Goal: Check status: Check status

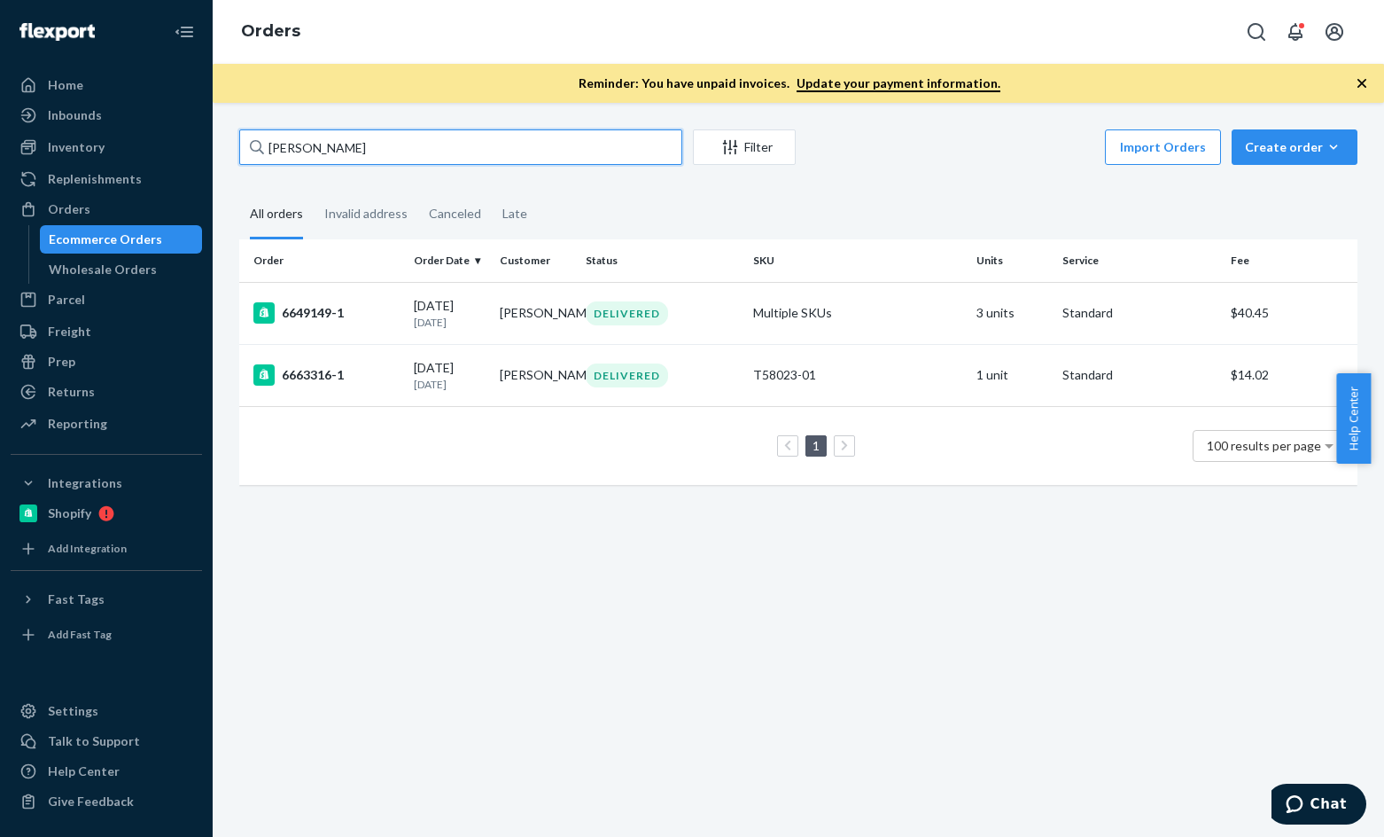
paste input "[PERSON_NAME]"
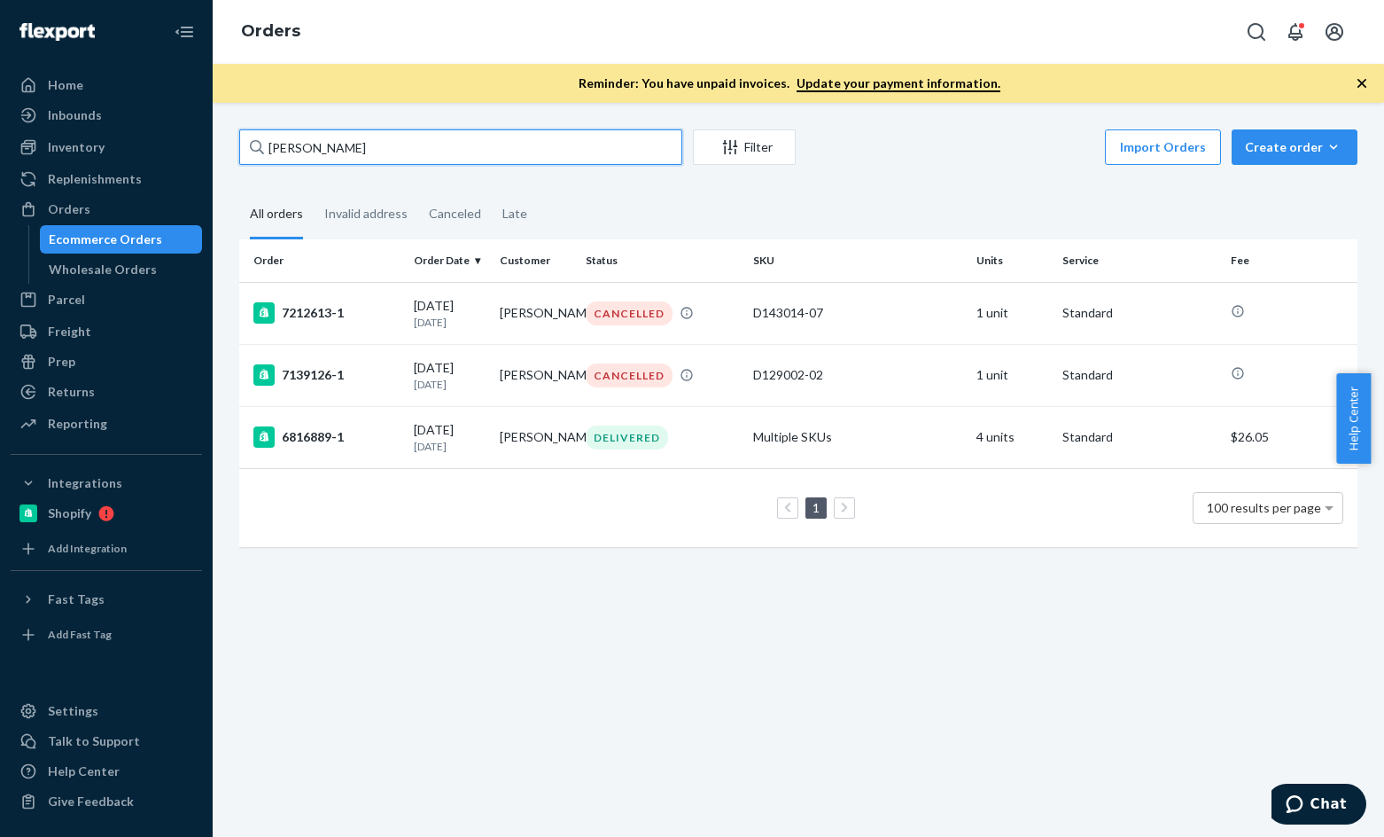
paste input "[PERSON_NAME]"
type input "[PERSON_NAME]"
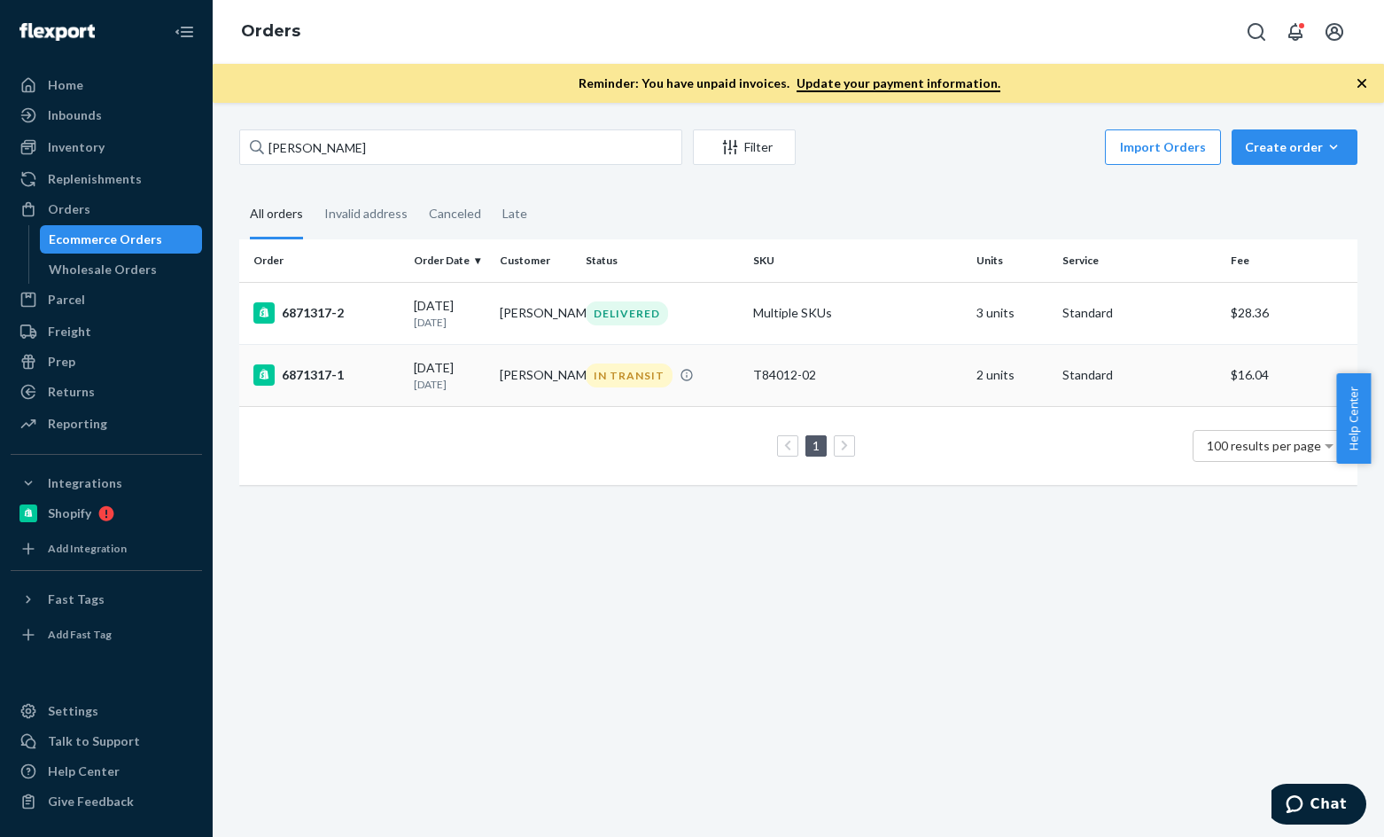
click at [333, 384] on div "6871317-1" at bounding box center [326, 374] width 146 height 21
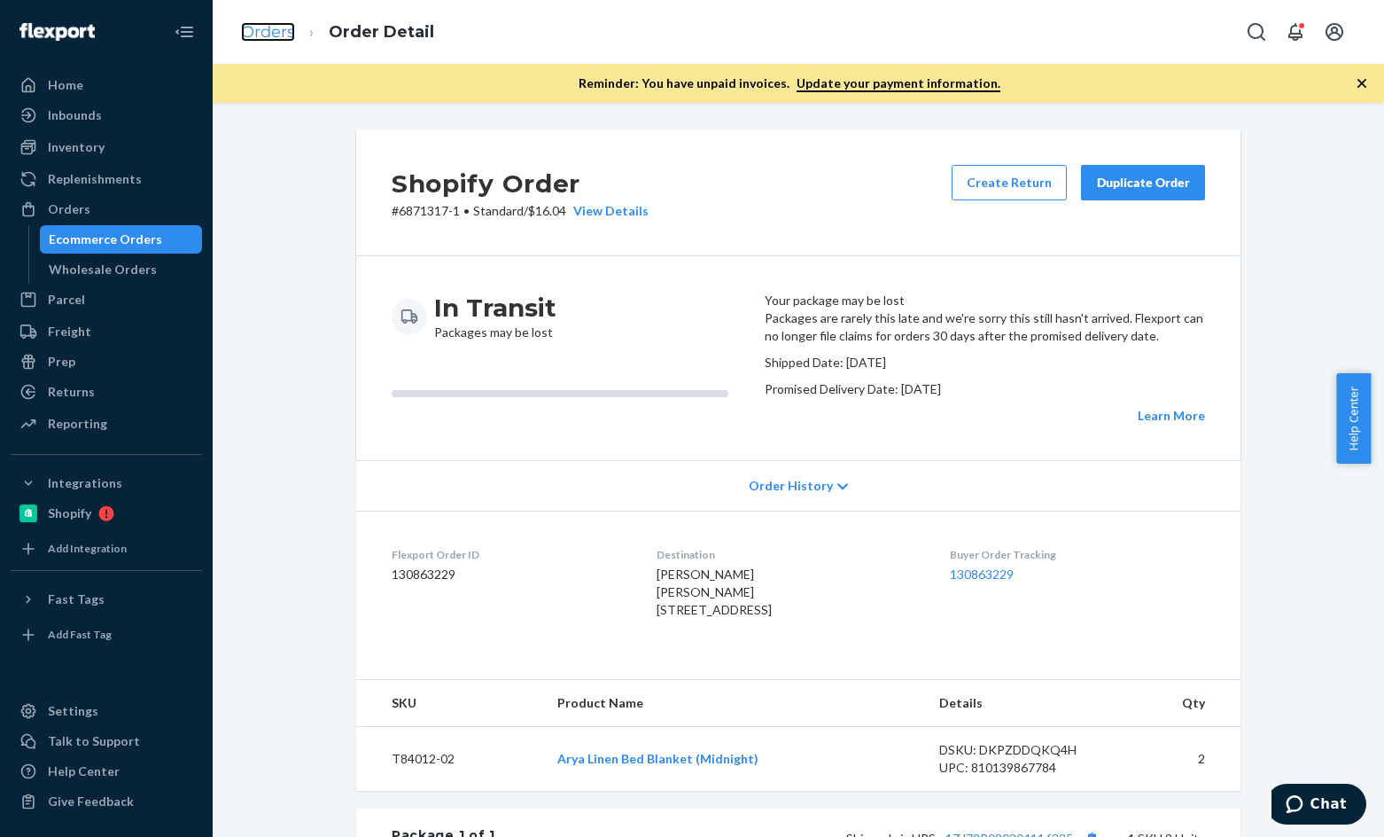
click at [277, 36] on link "Orders" at bounding box center [268, 31] width 54 height 19
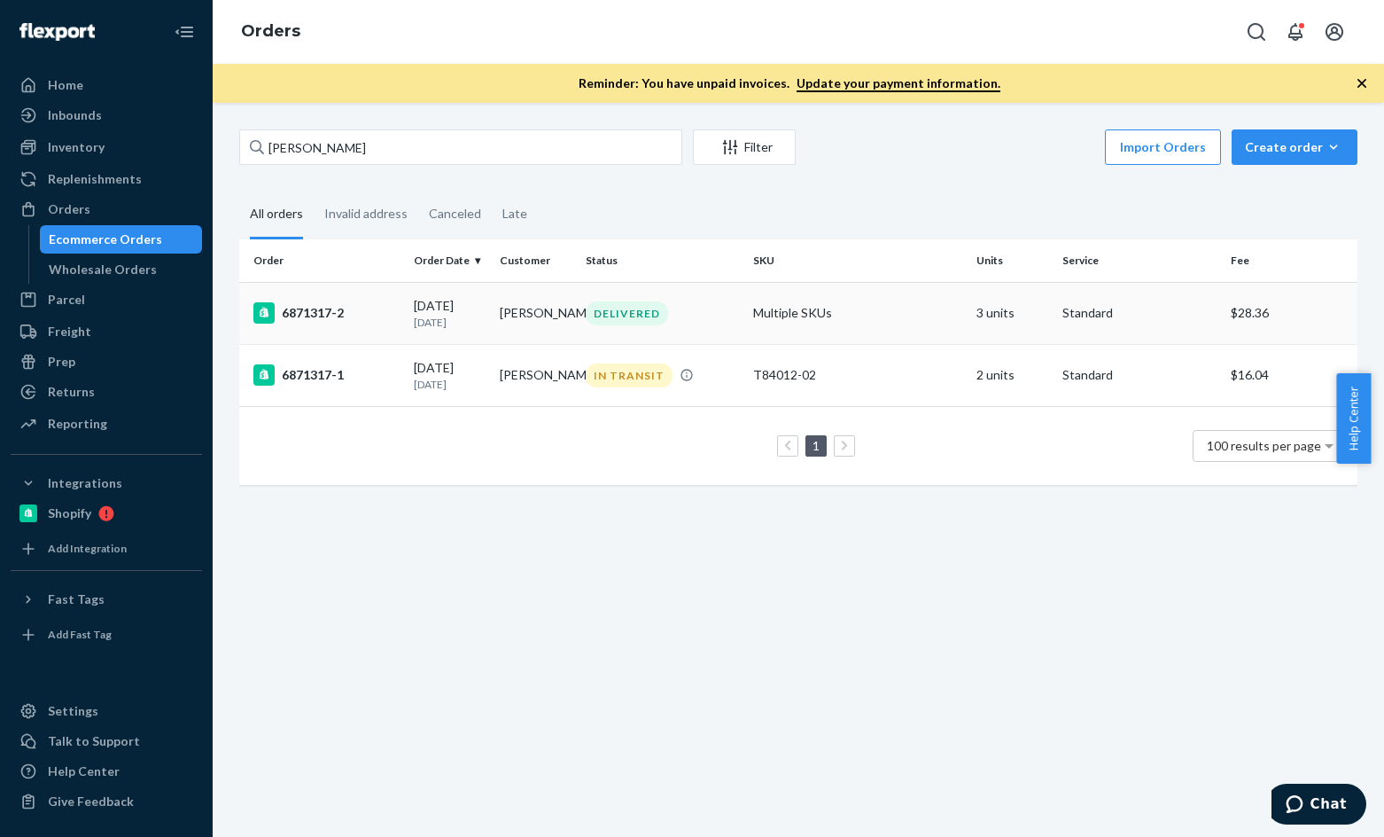
click at [334, 309] on div "6871317-2" at bounding box center [326, 312] width 146 height 21
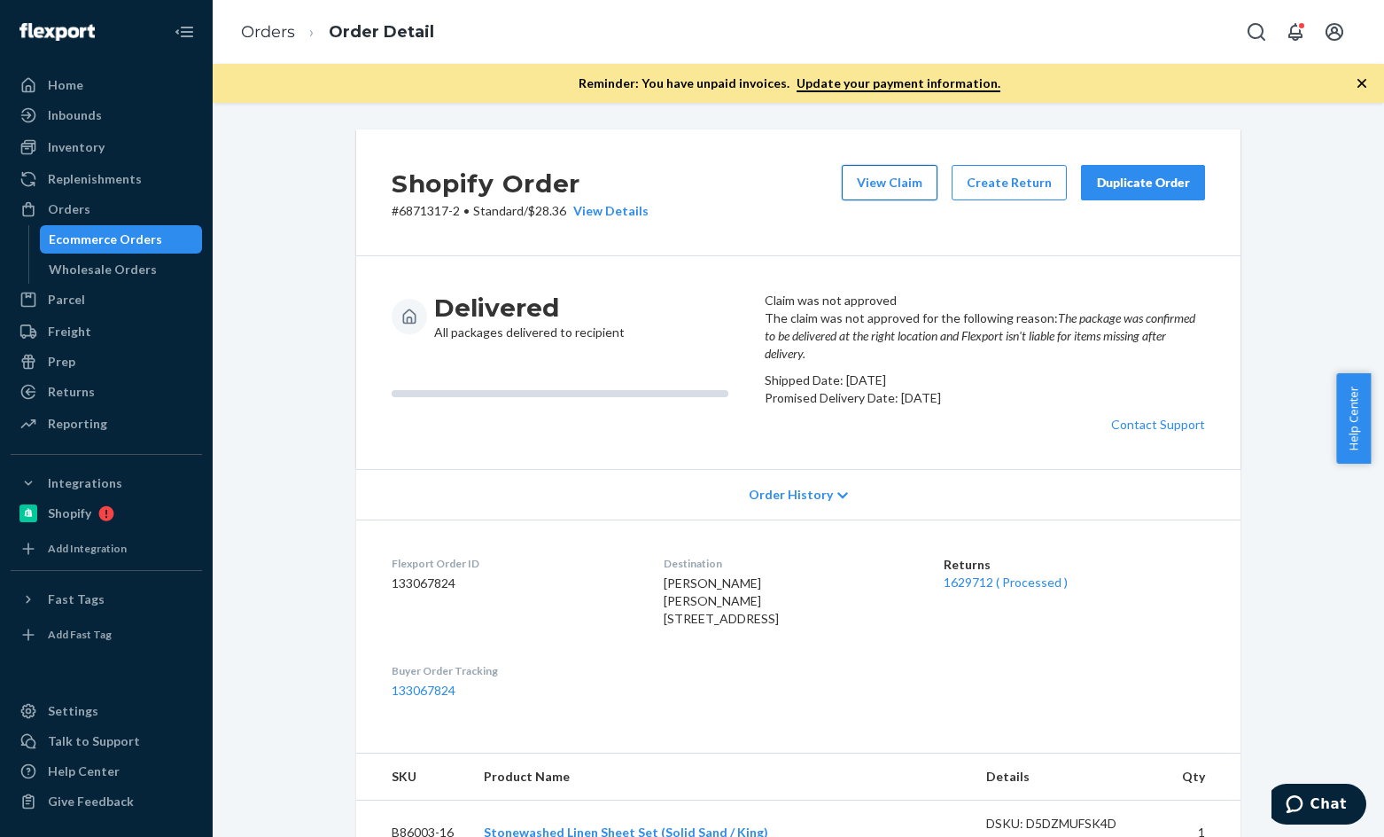
click at [887, 179] on button "View Claim" at bounding box center [890, 182] width 96 height 35
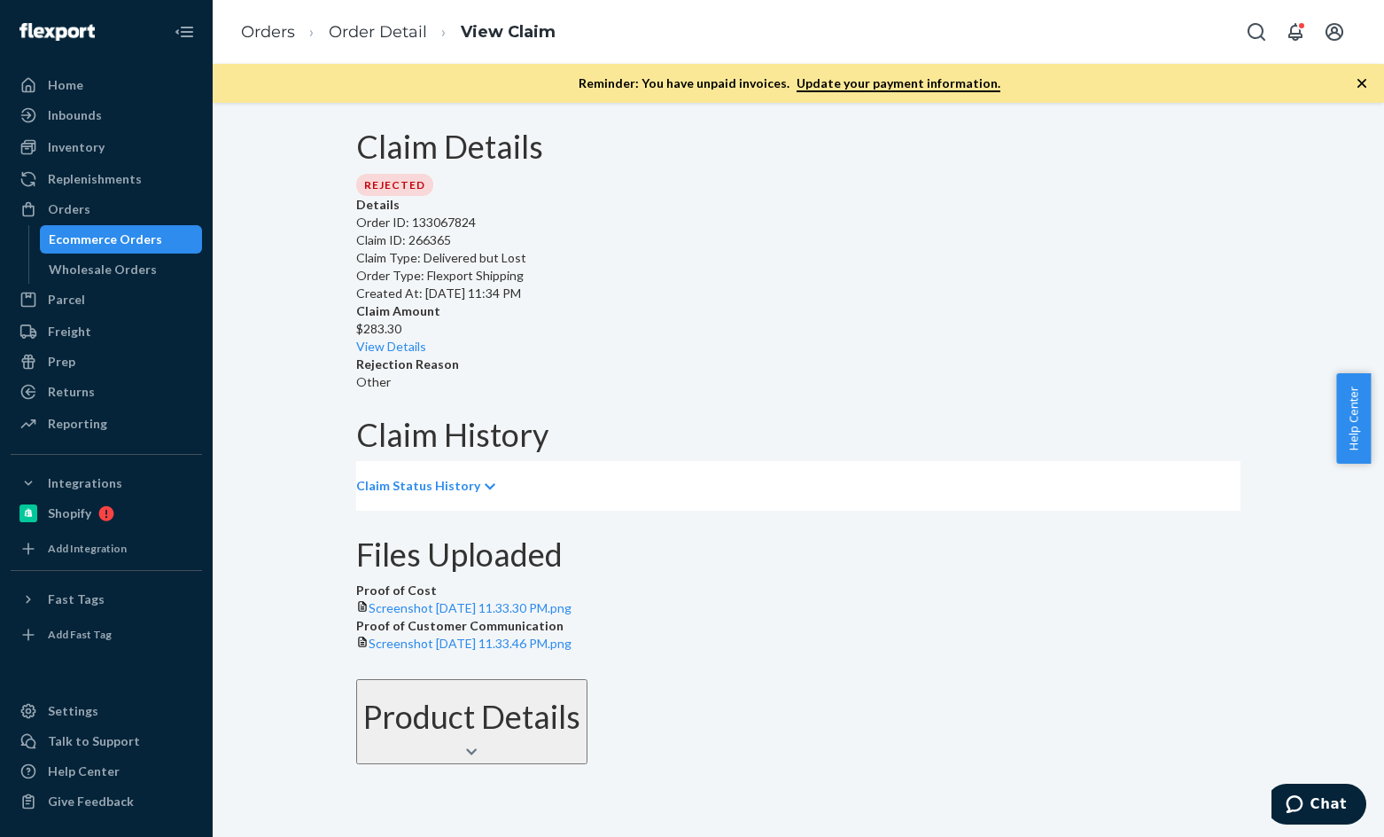
scroll to position [87, 0]
click at [572, 635] on span "Screenshot [DATE] 11.33.46 PM.png" at bounding box center [470, 642] width 203 height 15
click at [572, 650] on span "Screenshot [DATE] 11.33.46 PM.png" at bounding box center [470, 642] width 203 height 15
click at [295, 35] on li "Order Detail" at bounding box center [361, 32] width 132 height 24
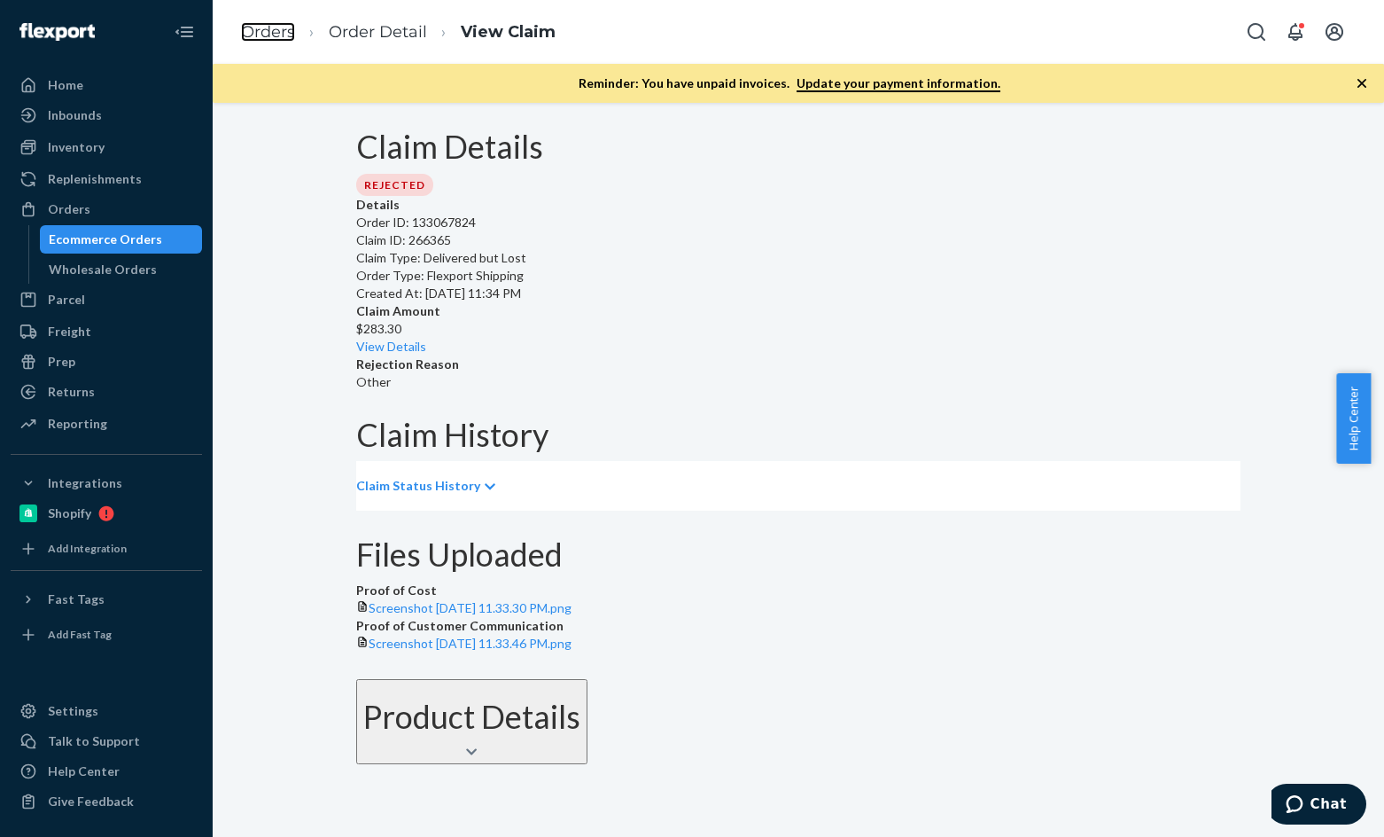
click at [279, 35] on link "Orders" at bounding box center [268, 31] width 54 height 19
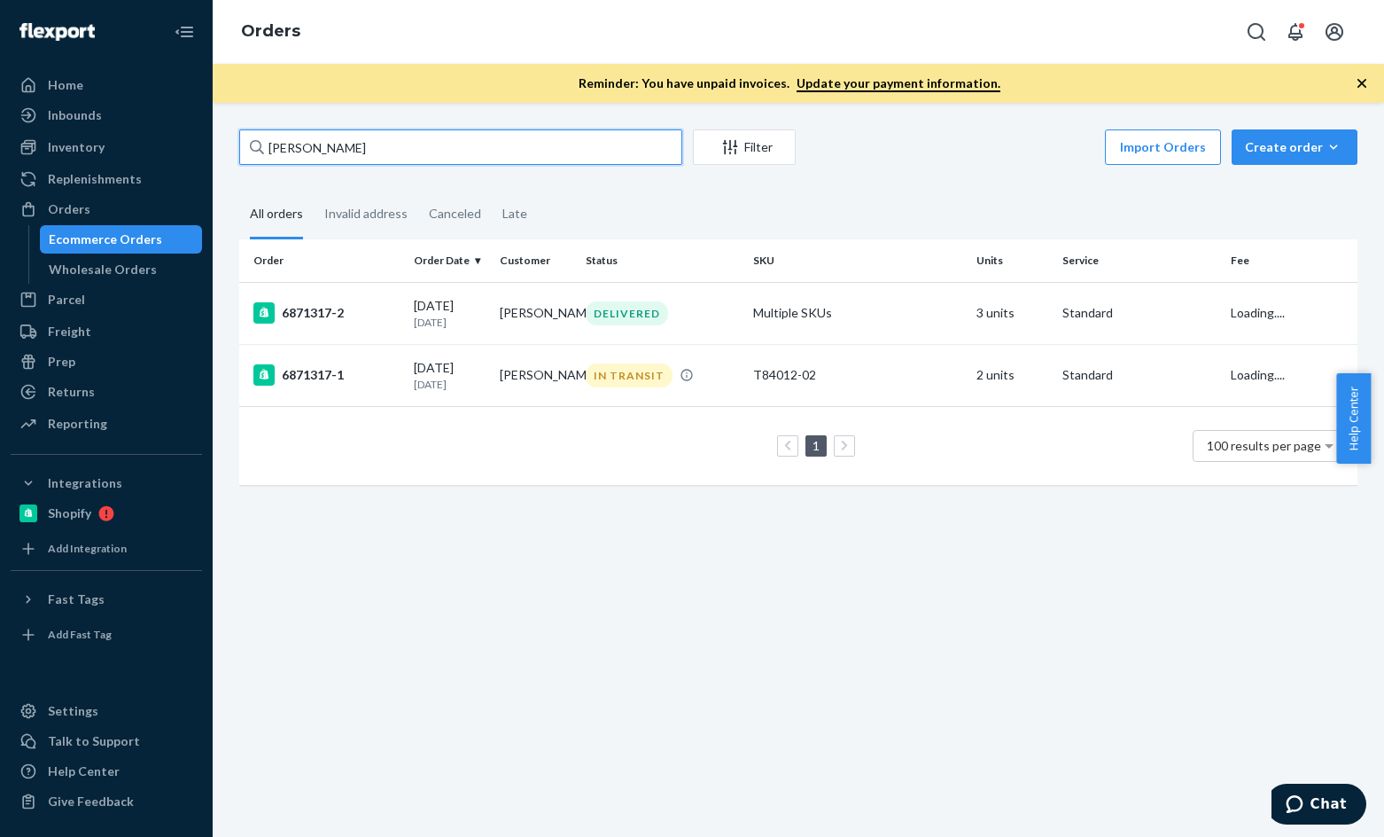
click at [419, 136] on input "[PERSON_NAME]" at bounding box center [460, 146] width 443 height 35
paste input "[PERSON_NAME]"
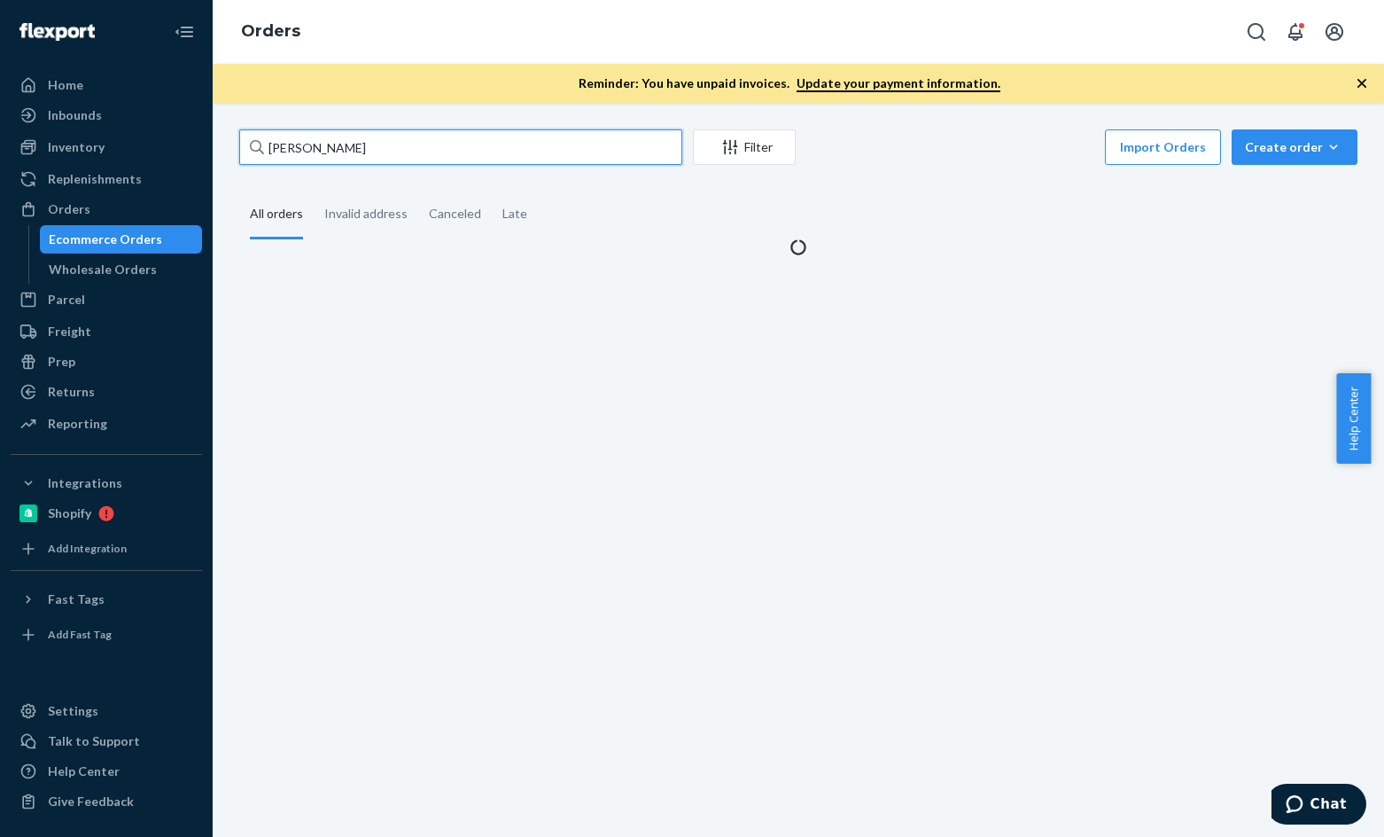
type input "[PERSON_NAME]"
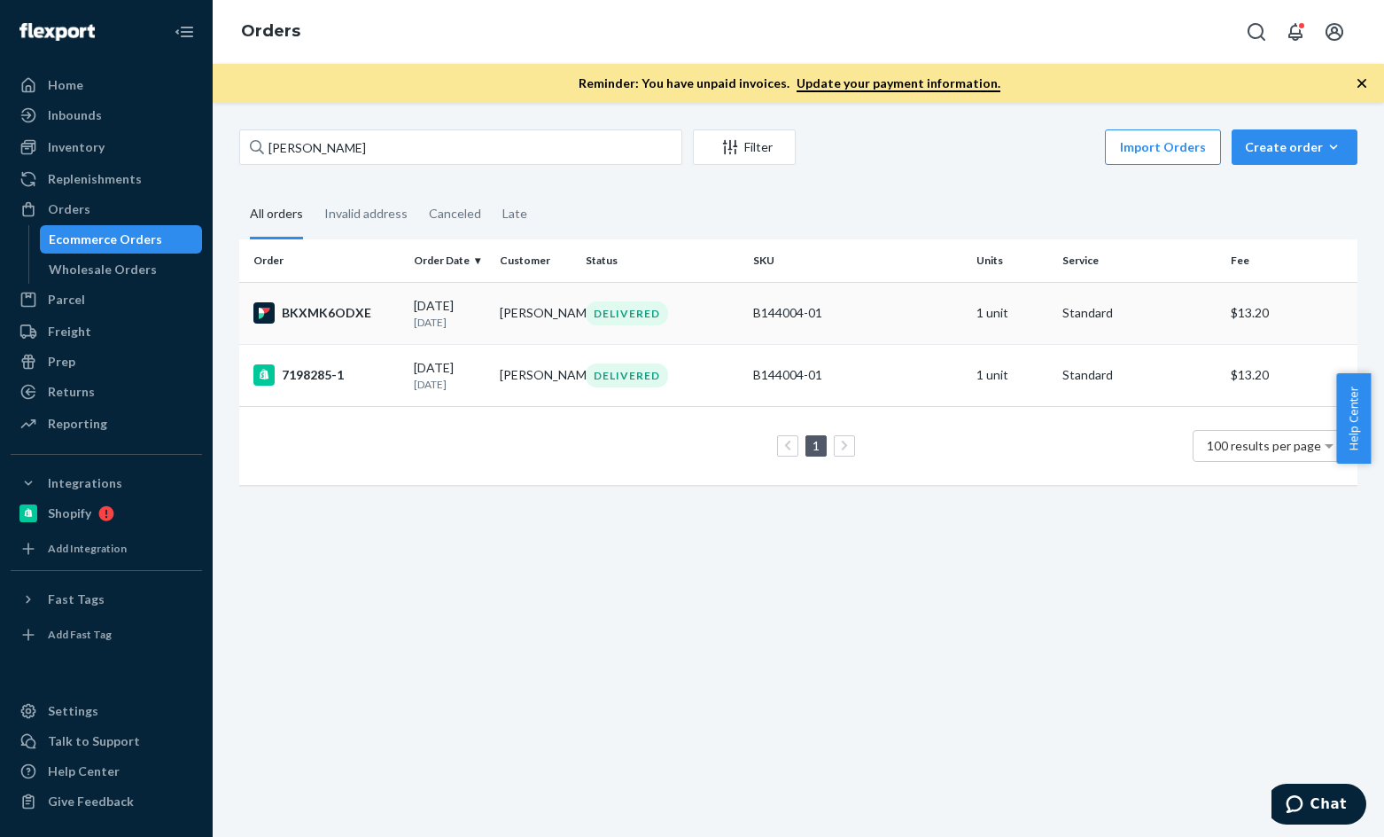
click at [300, 315] on div "BKXMK6ODXE" at bounding box center [326, 312] width 146 height 21
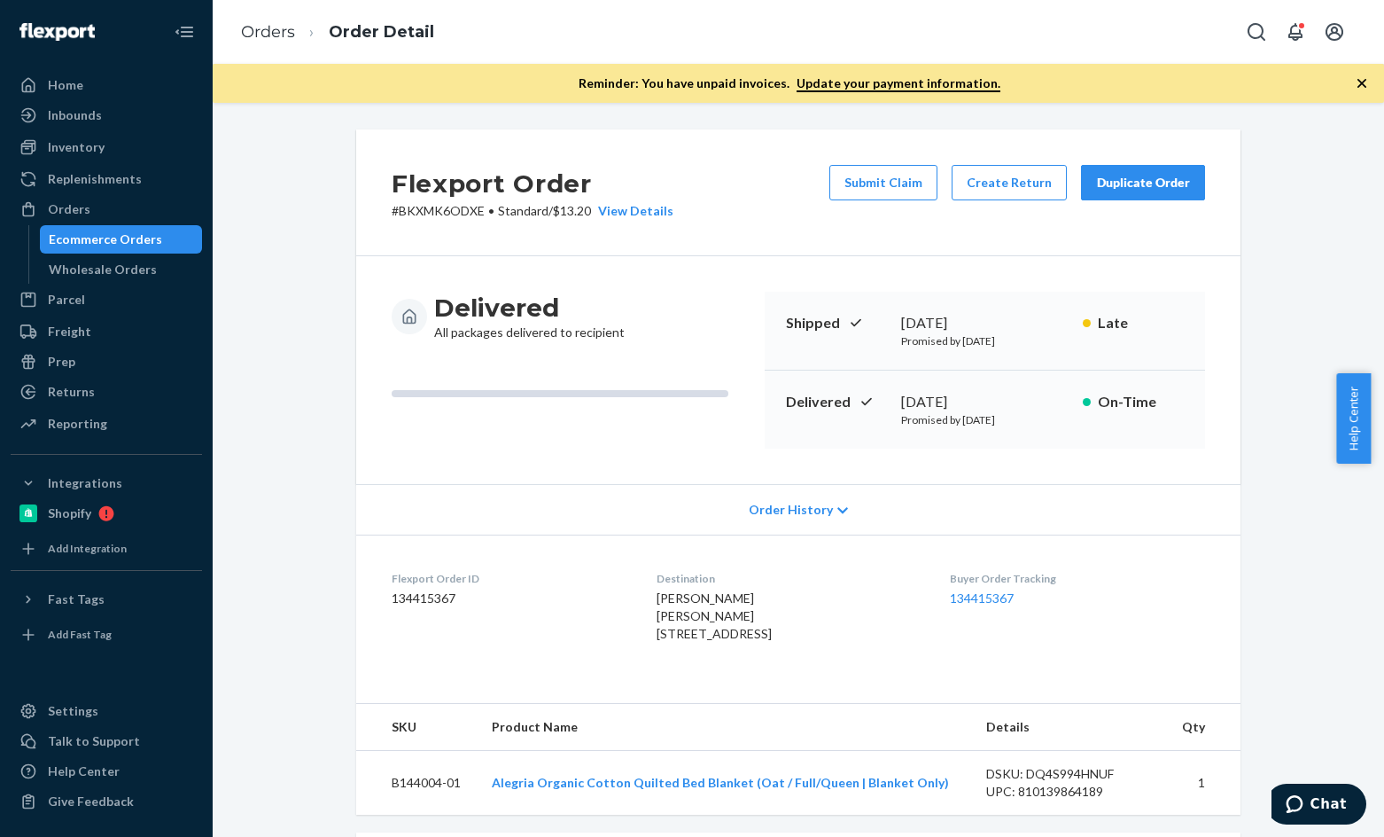
click at [420, 597] on dd "134415367" at bounding box center [510, 598] width 237 height 18
copy dd "134415367"
click at [264, 42] on li "Orders" at bounding box center [268, 32] width 54 height 23
click at [256, 27] on link "Orders" at bounding box center [268, 31] width 54 height 19
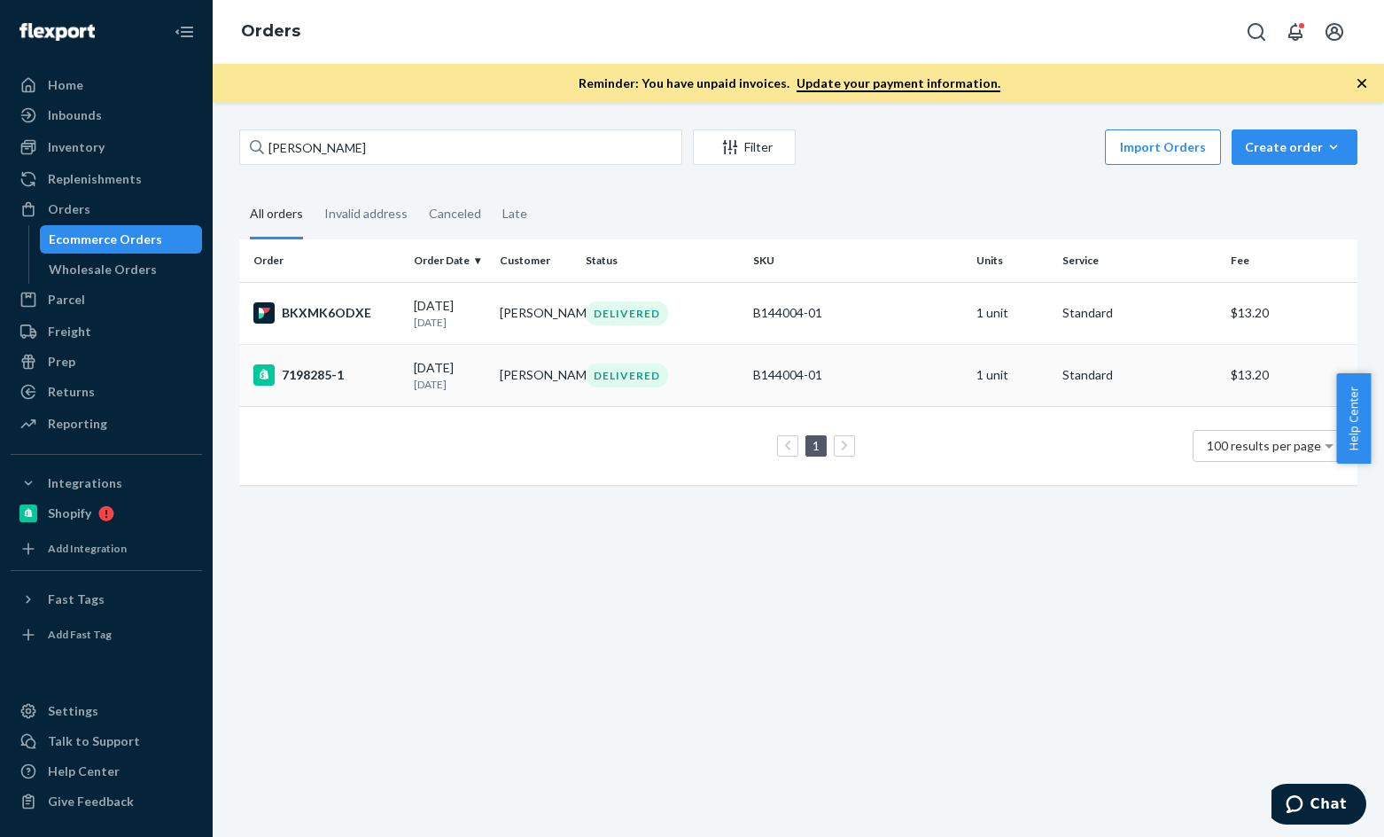
click at [294, 370] on div "7198285-1" at bounding box center [326, 374] width 146 height 21
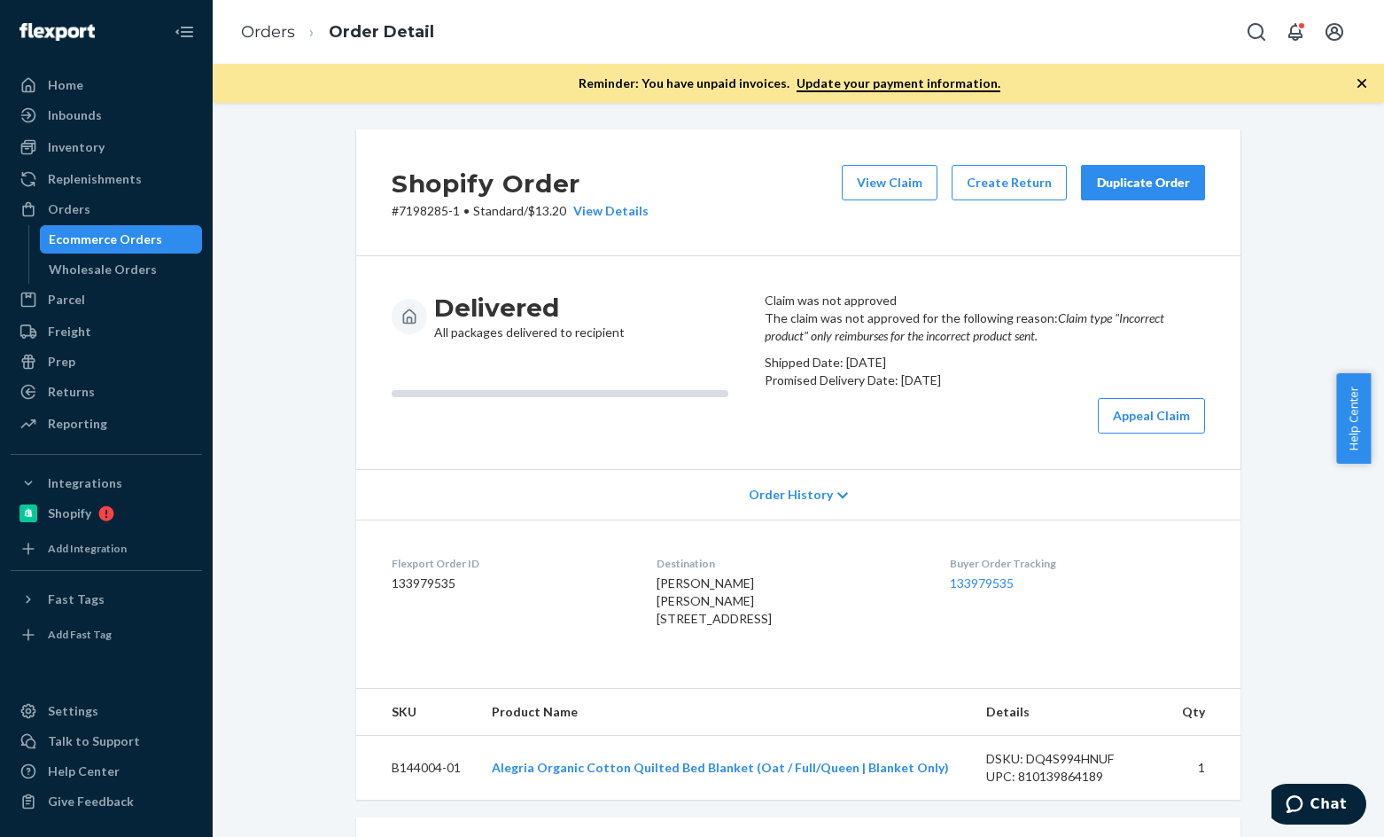
click at [424, 592] on dd "133979535" at bounding box center [510, 583] width 237 height 18
copy dd "133979535"
click at [270, 35] on link "Orders" at bounding box center [268, 31] width 54 height 19
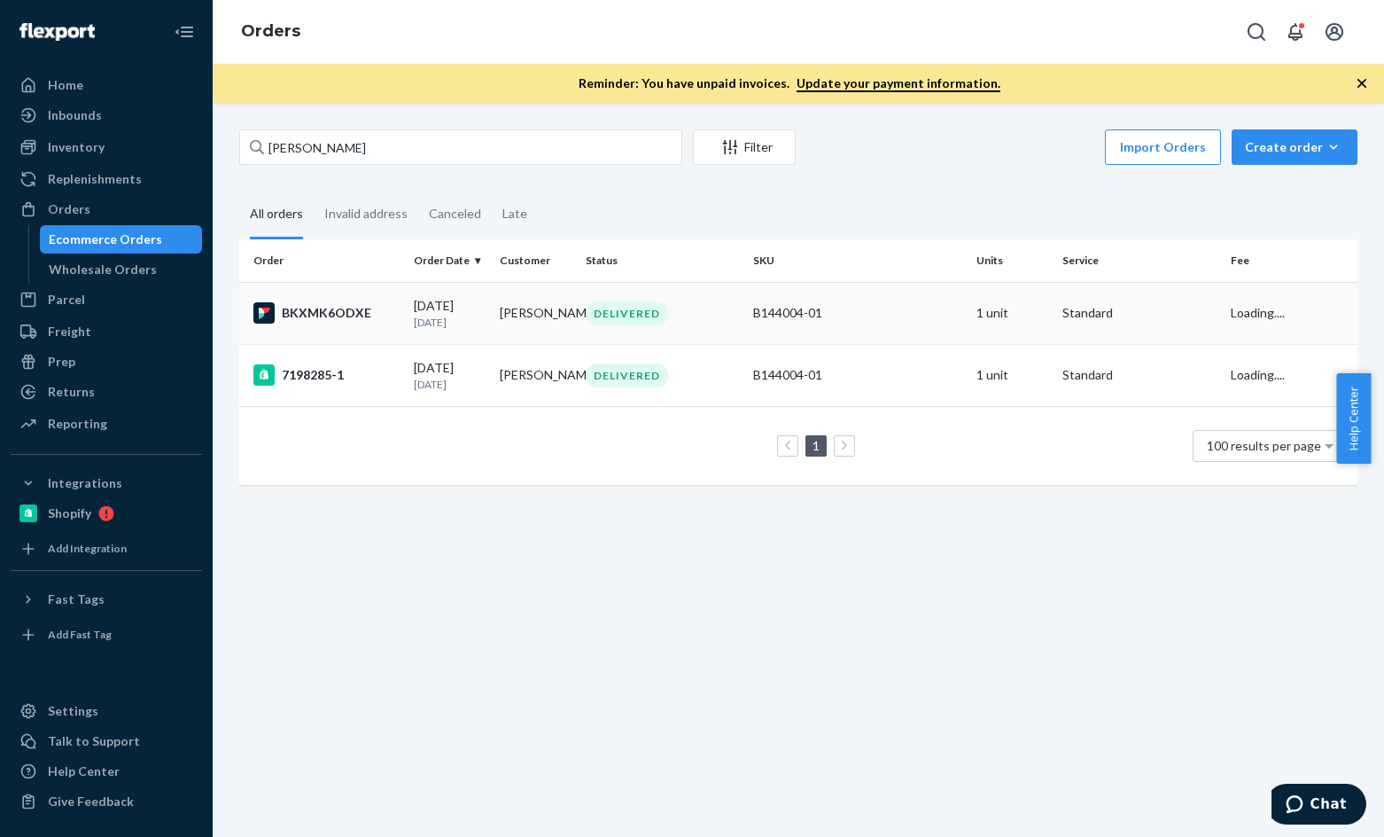
click at [334, 314] on div "BKXMK6ODXE" at bounding box center [326, 312] width 146 height 21
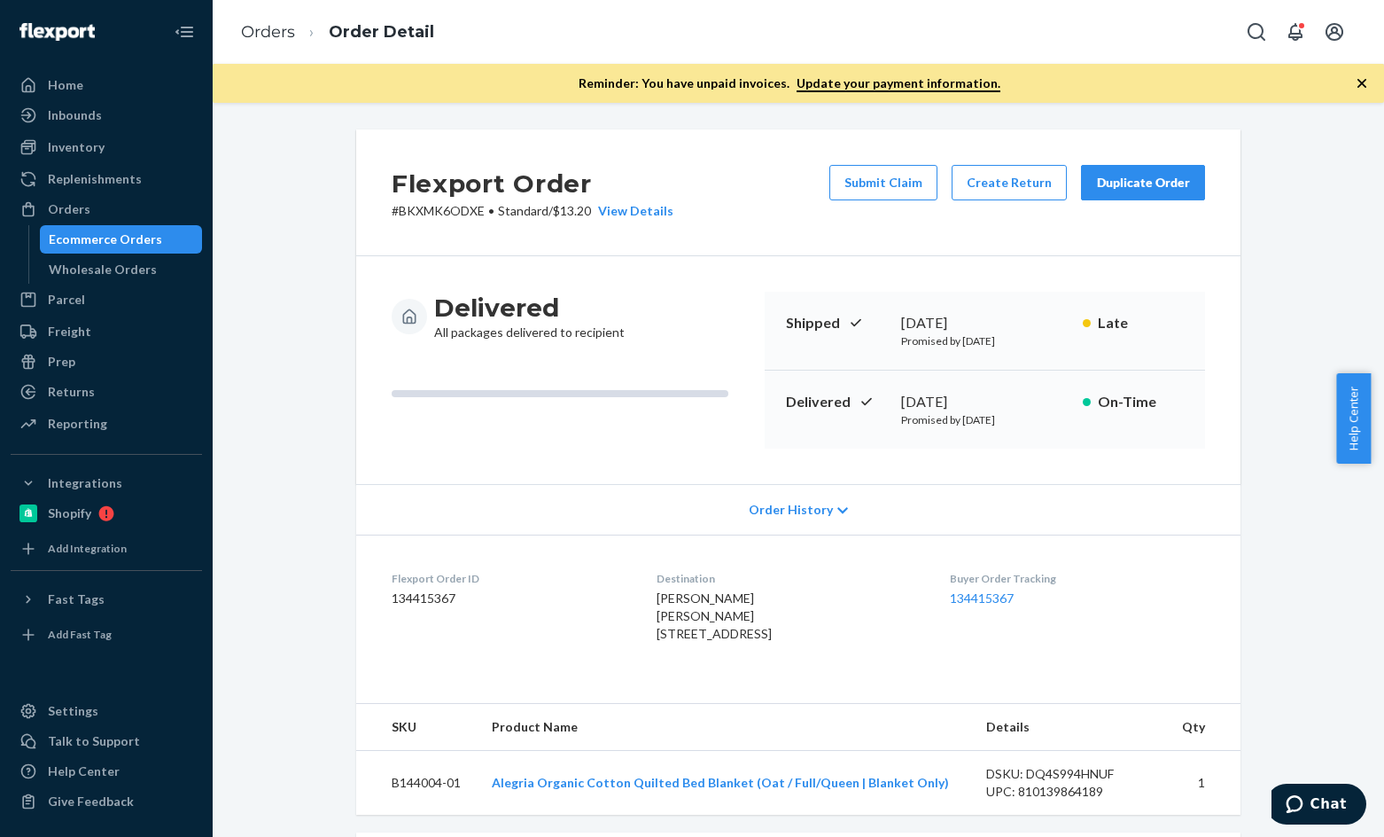
click at [1233, 408] on div "Delivered All packages delivered to recipient Shipped [DATE] Promised by [DATE]…" at bounding box center [798, 370] width 884 height 228
click at [264, 36] on link "Orders" at bounding box center [268, 31] width 54 height 19
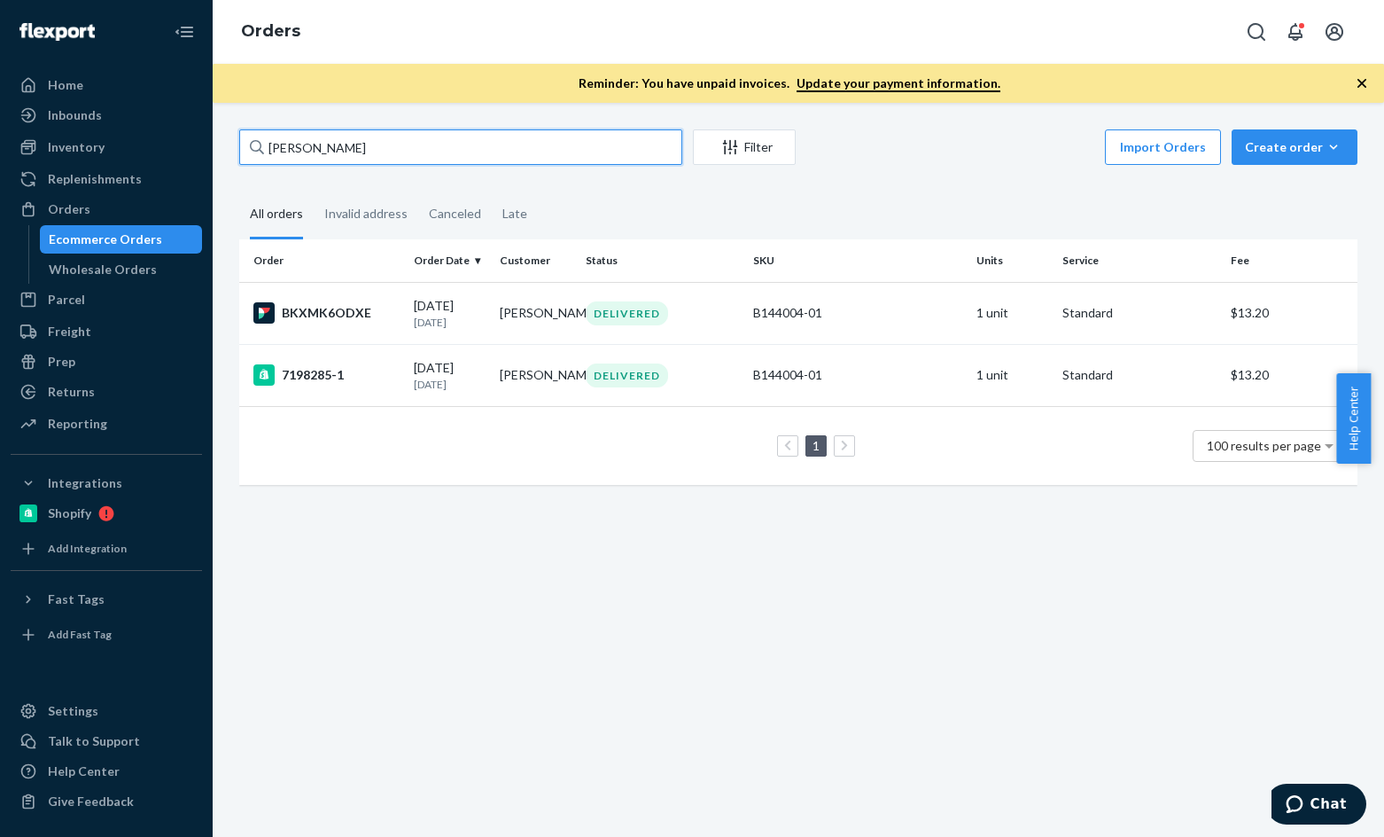
click at [403, 138] on input "[PERSON_NAME]" at bounding box center [460, 146] width 443 height 35
paste input "[PERSON_NAME]"
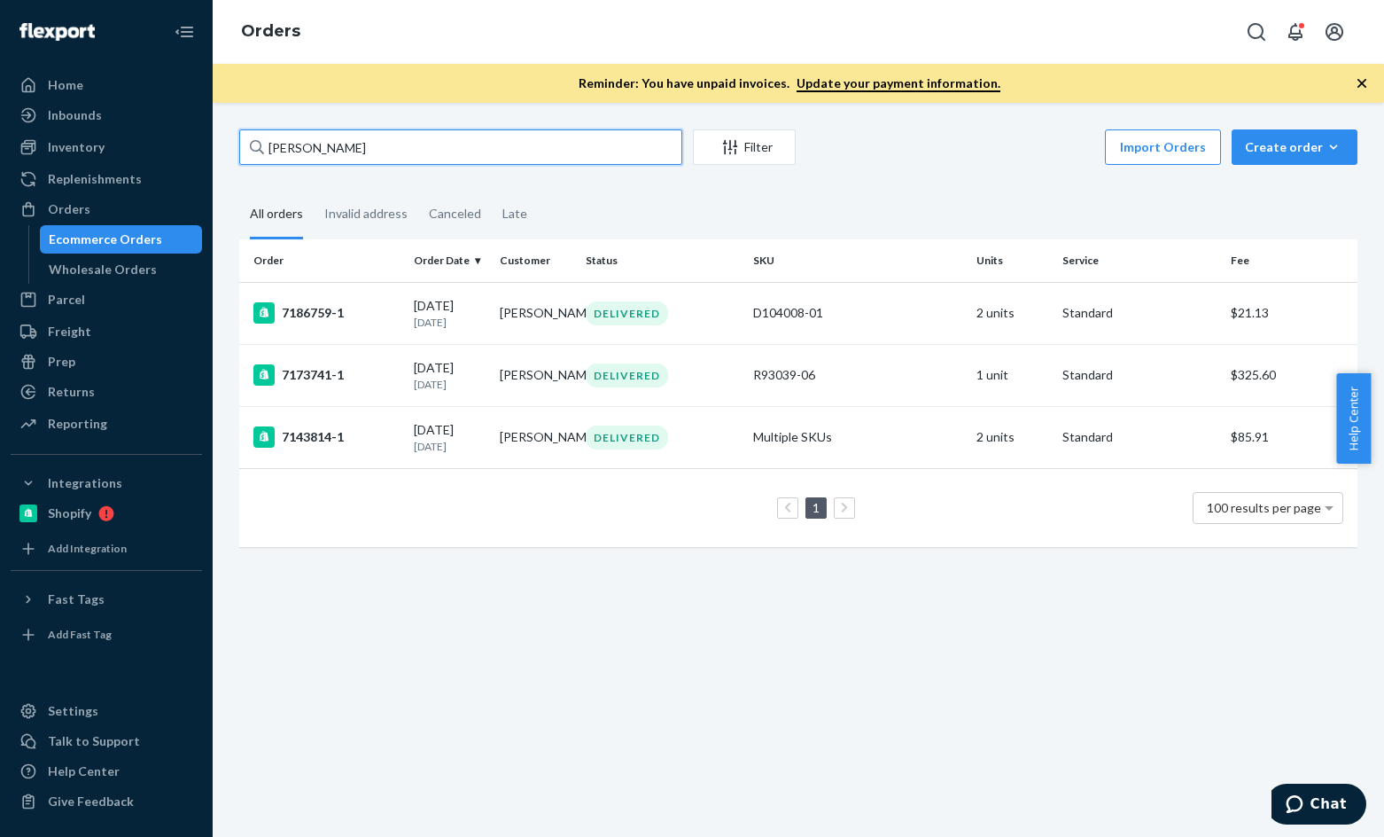
click at [352, 151] on input "[PERSON_NAME]" at bounding box center [460, 146] width 443 height 35
paste input "[PERSON_NAME]"
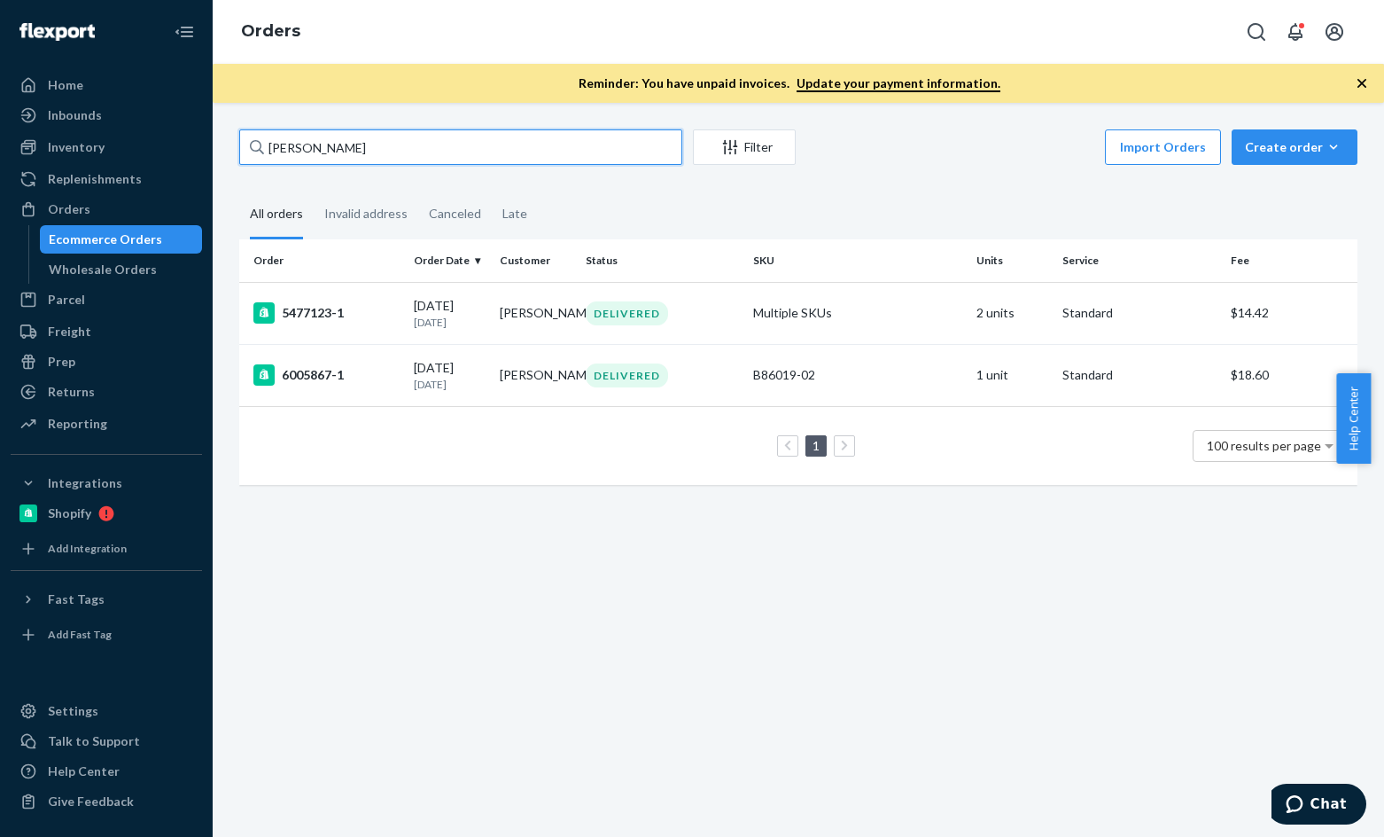
paste input "[PERSON_NAME]"
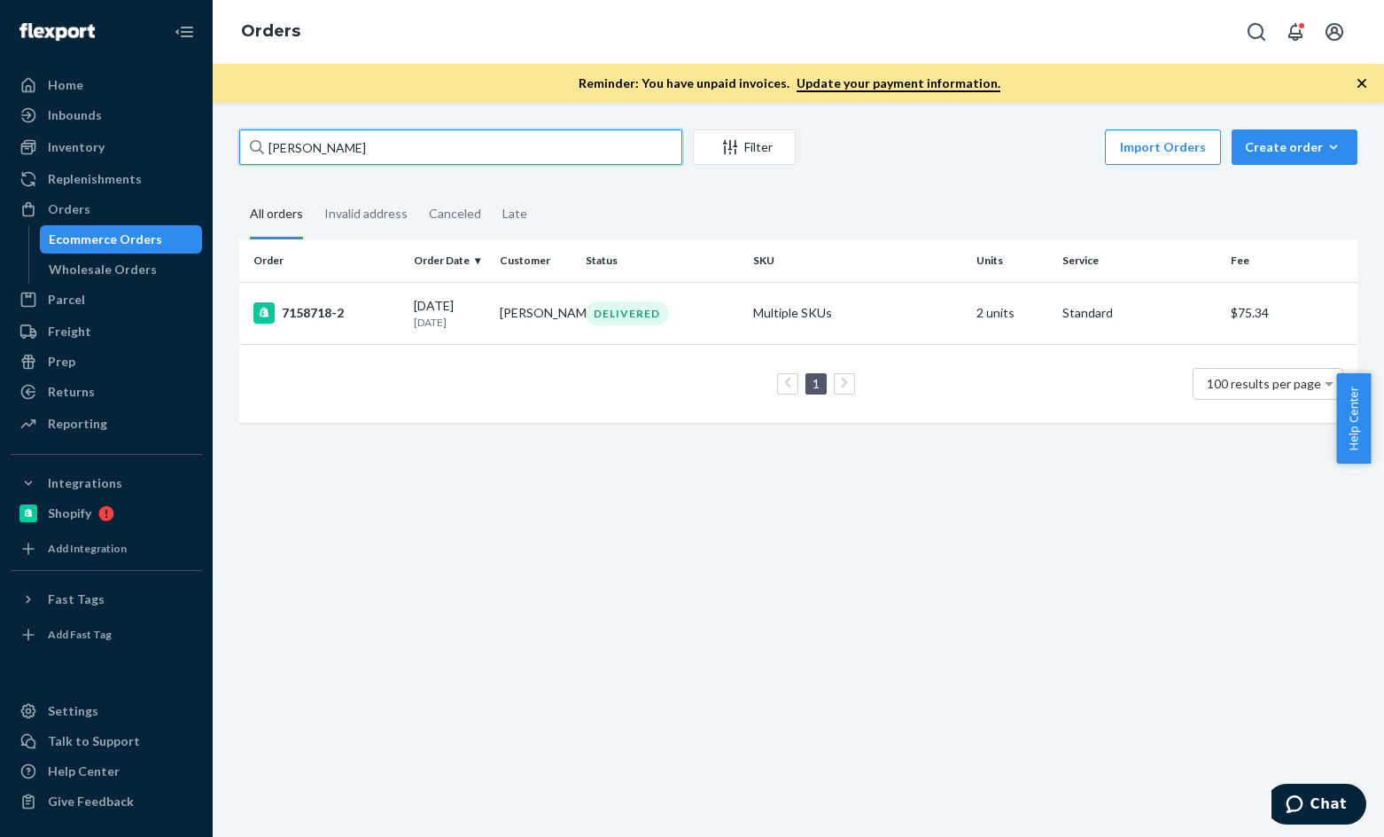
paste input "[PERSON_NAME]"
type input "[PERSON_NAME]"
